Goal: Task Accomplishment & Management: Manage account settings

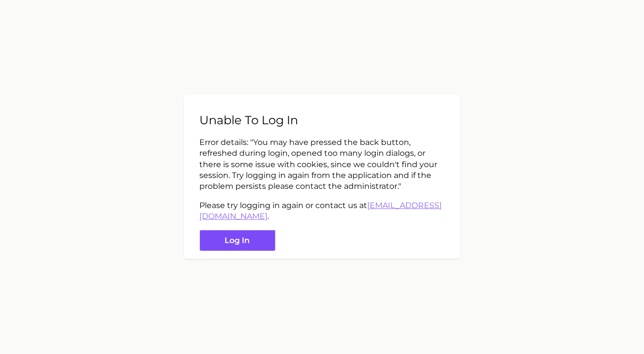
click at [244, 250] on button "Log in" at bounding box center [237, 240] width 75 height 21
